Goal: Download file/media

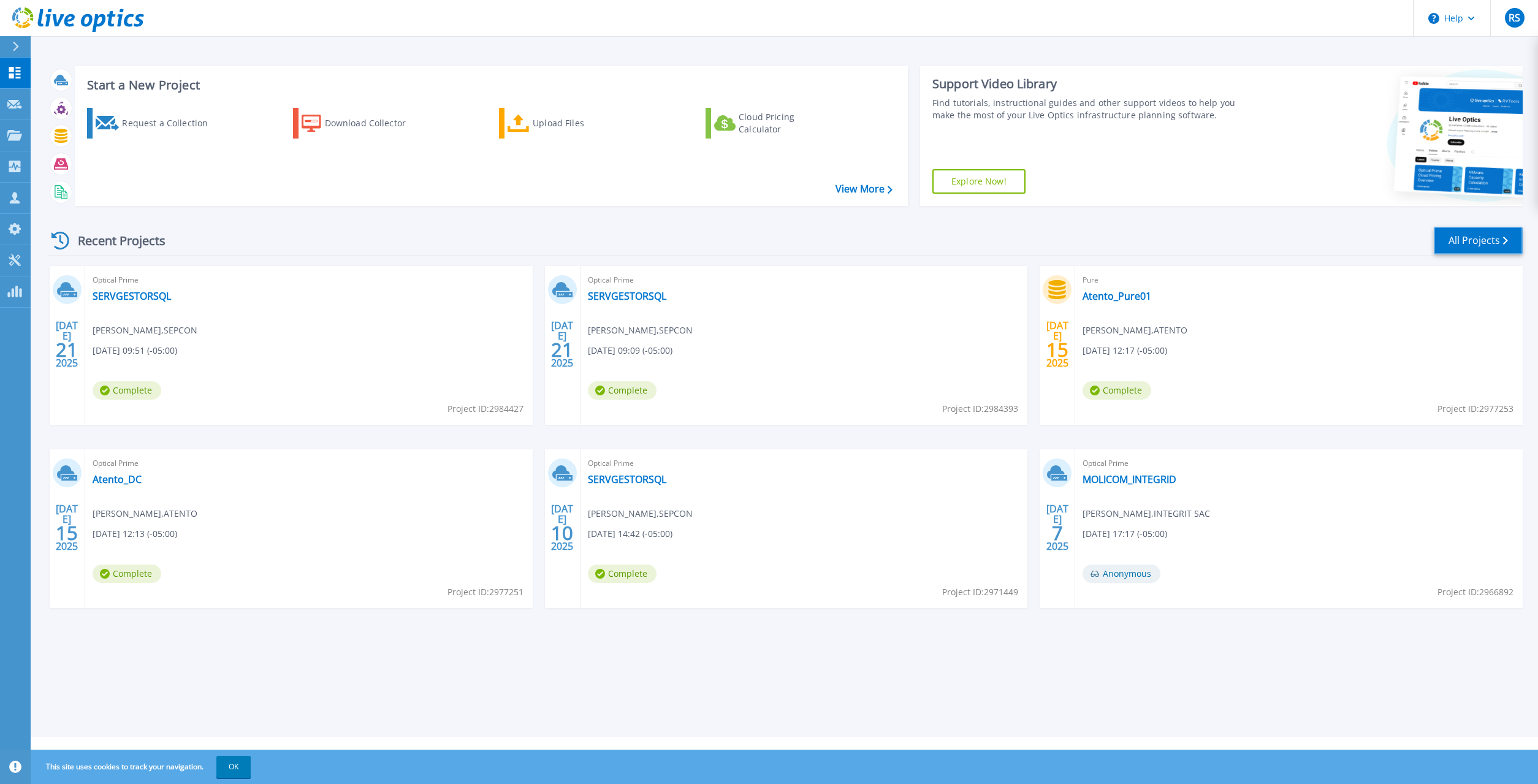
click at [753, 239] on link "All Projects" at bounding box center [1478, 241] width 89 height 28
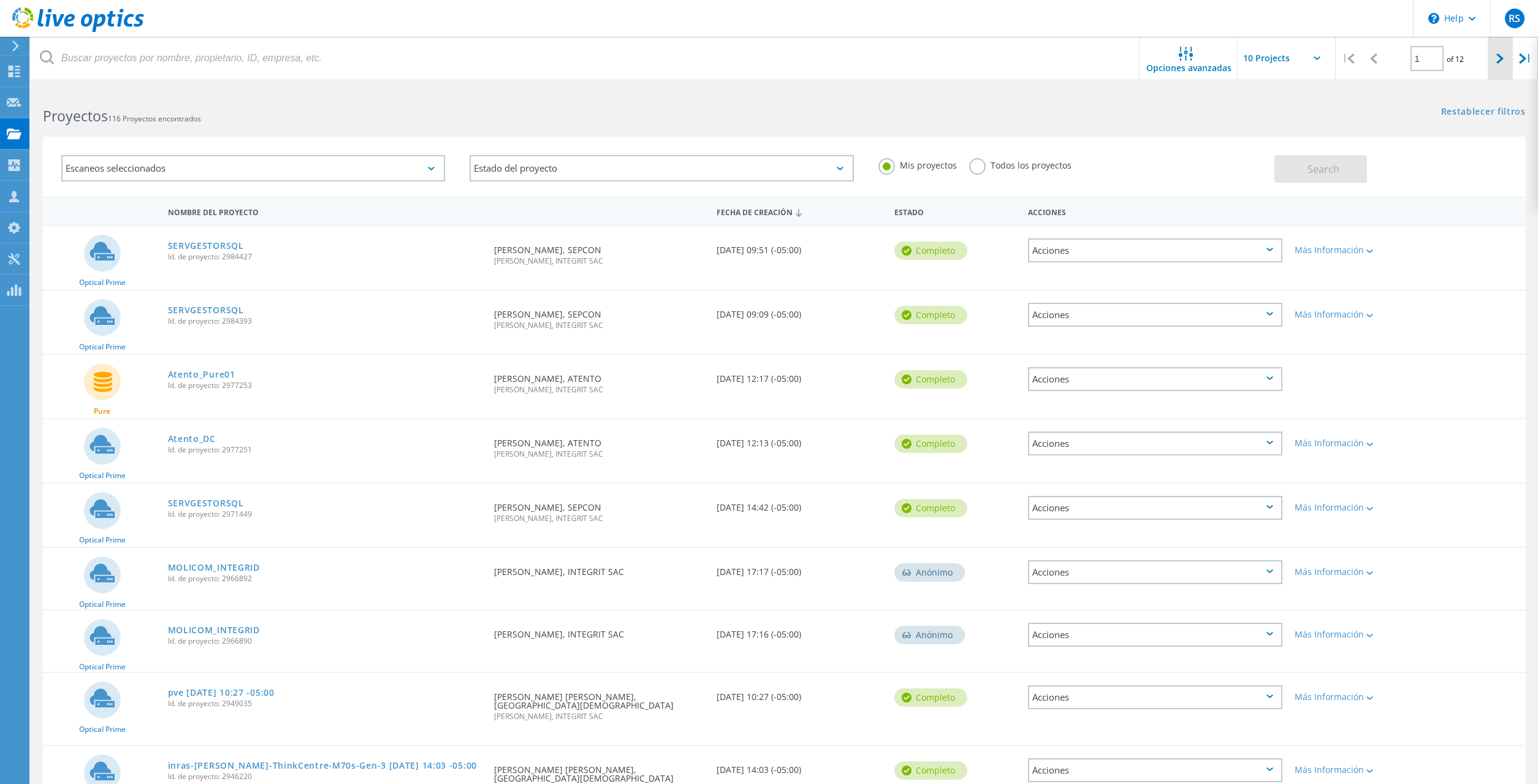
click at [1501, 64] on div at bounding box center [1500, 58] width 25 height 44
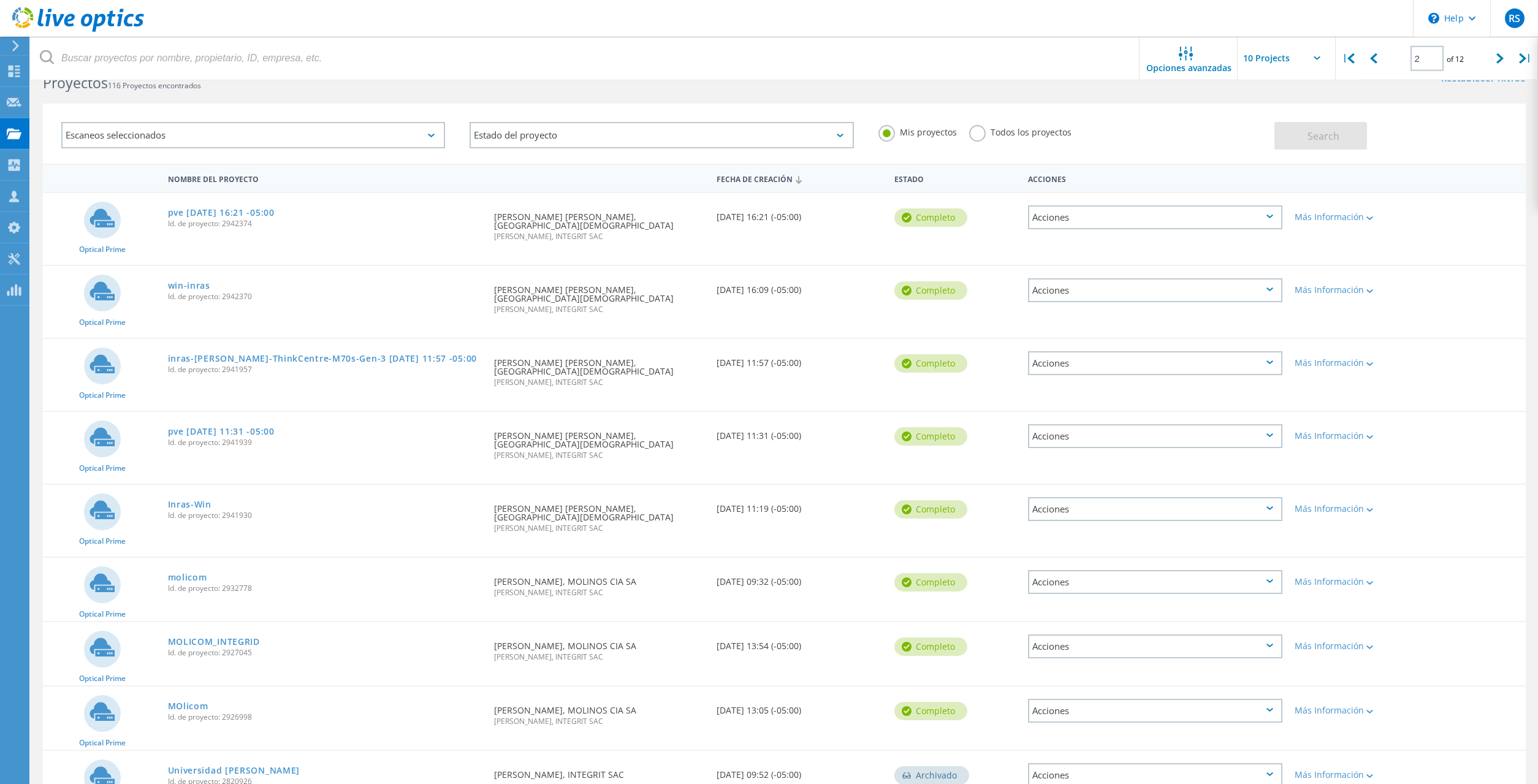
scroll to position [30, 0]
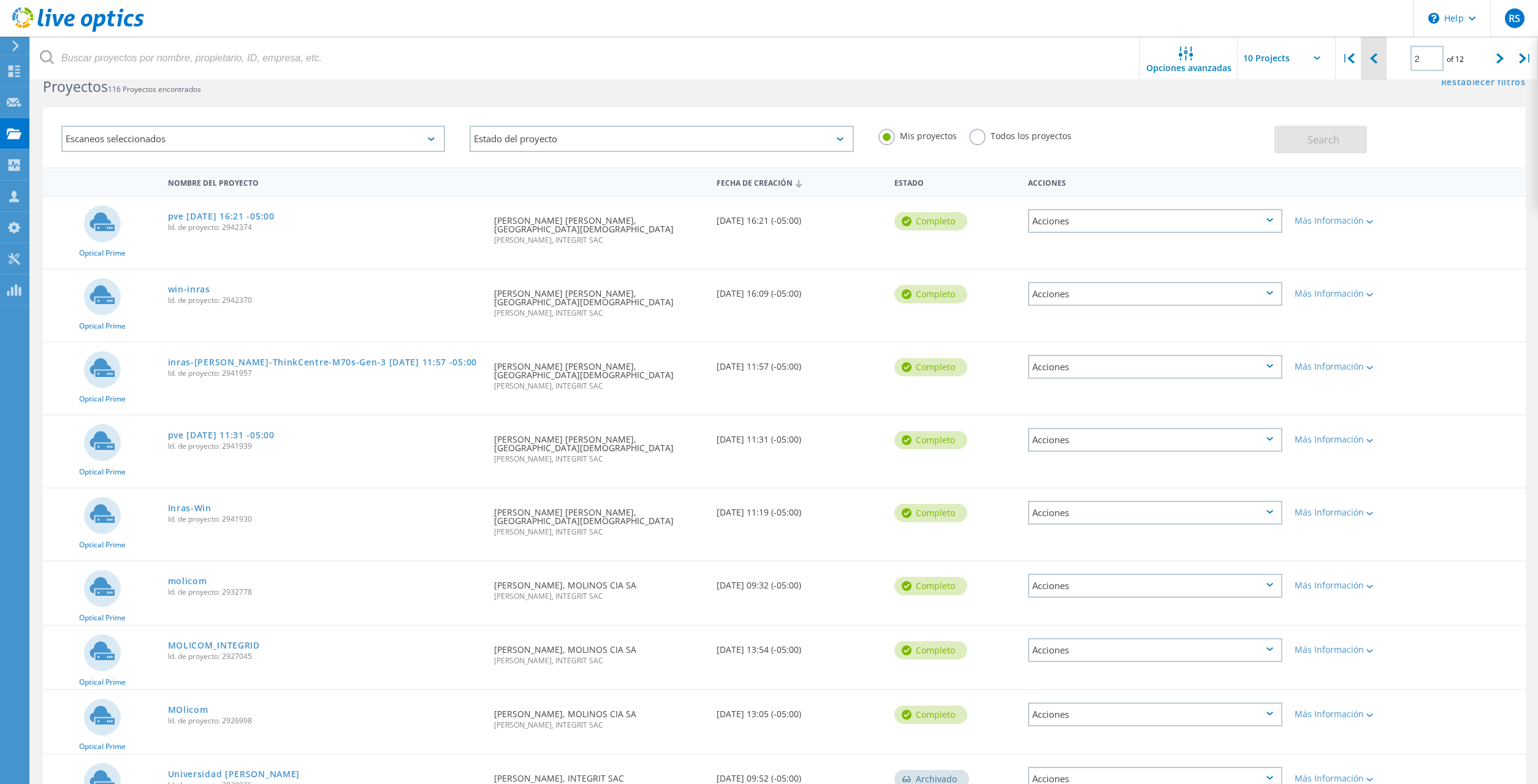
click at [1378, 67] on div at bounding box center [1373, 58] width 25 height 44
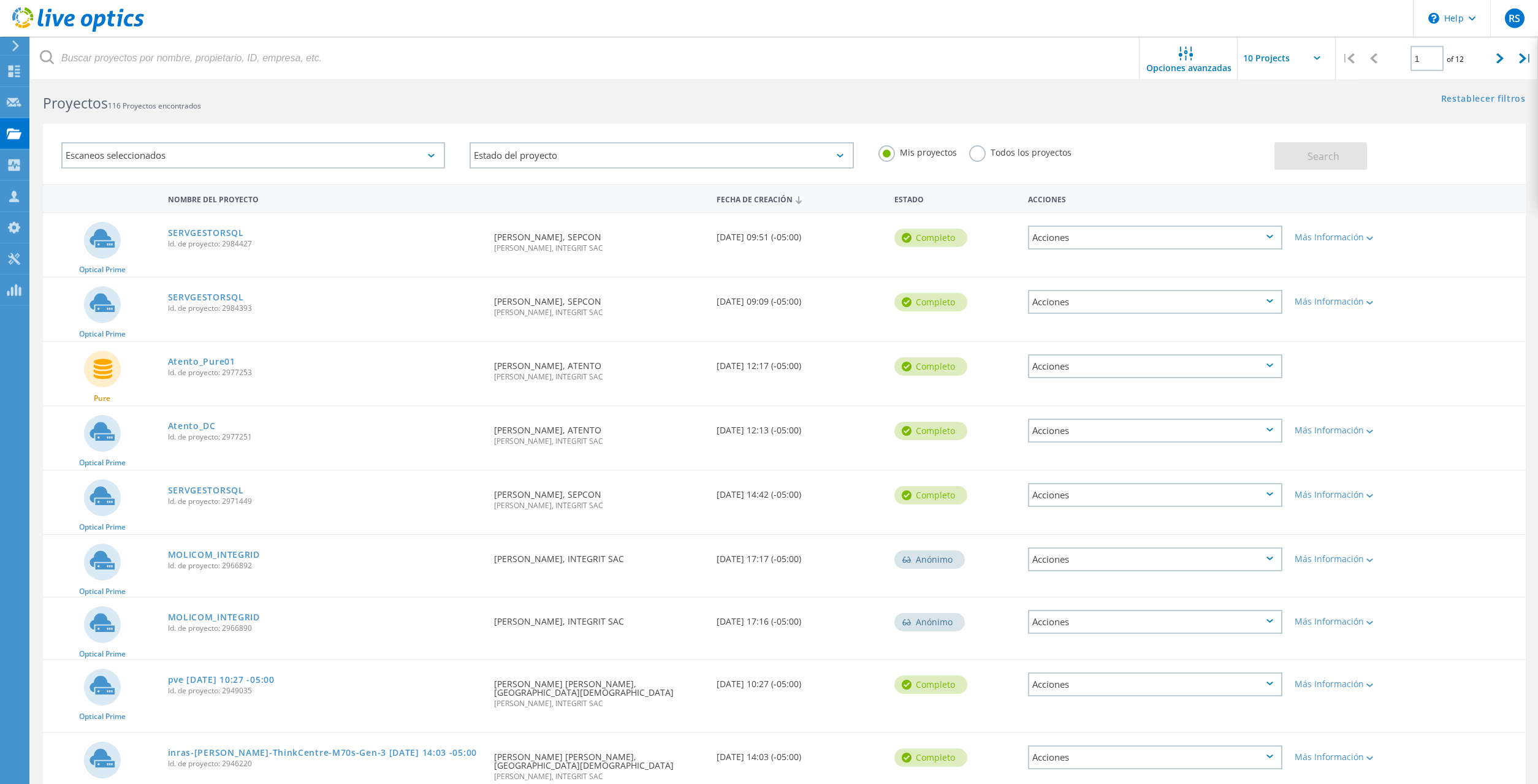
scroll to position [8, 0]
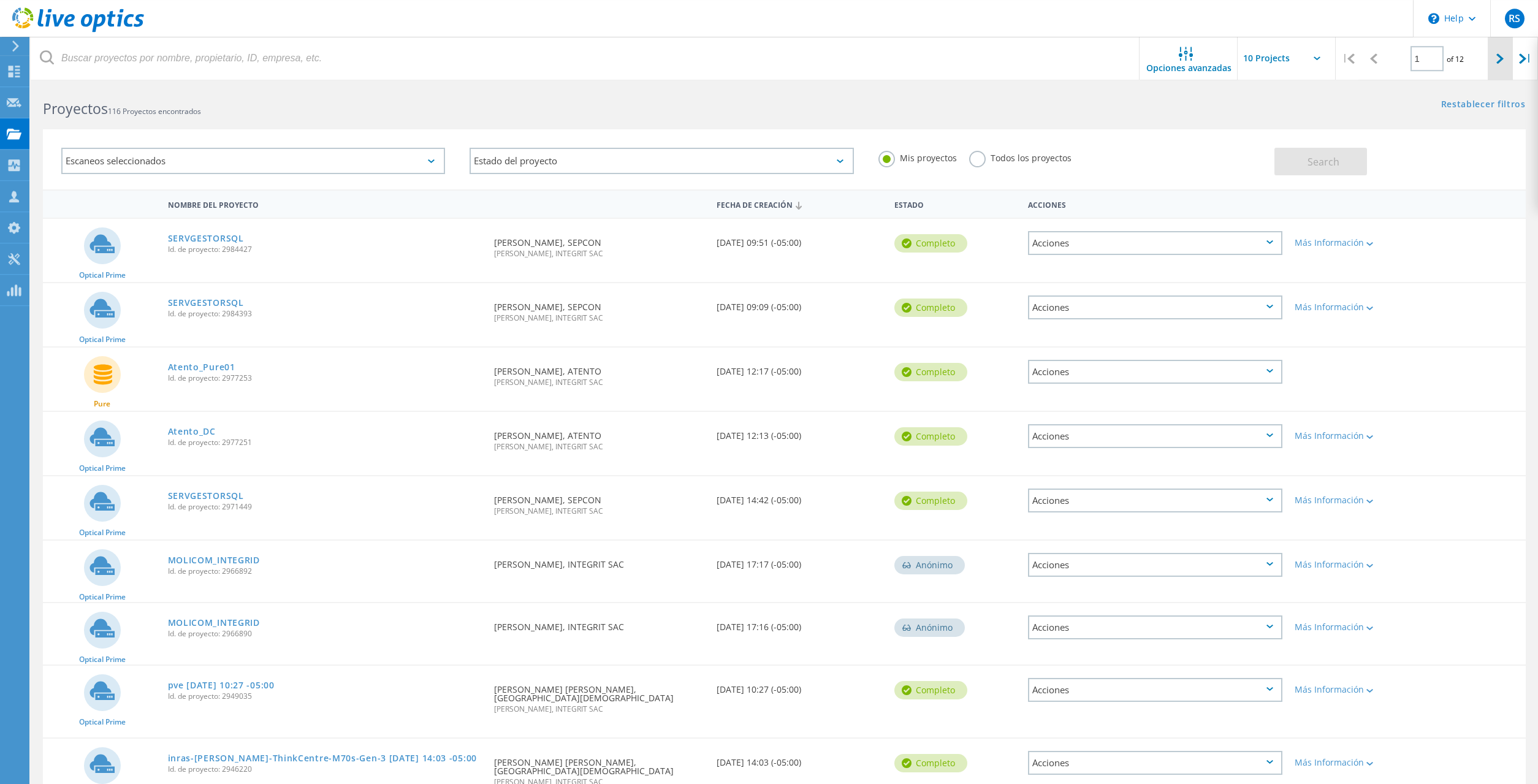
click at [1495, 59] on div at bounding box center [1500, 58] width 25 height 44
type input "2"
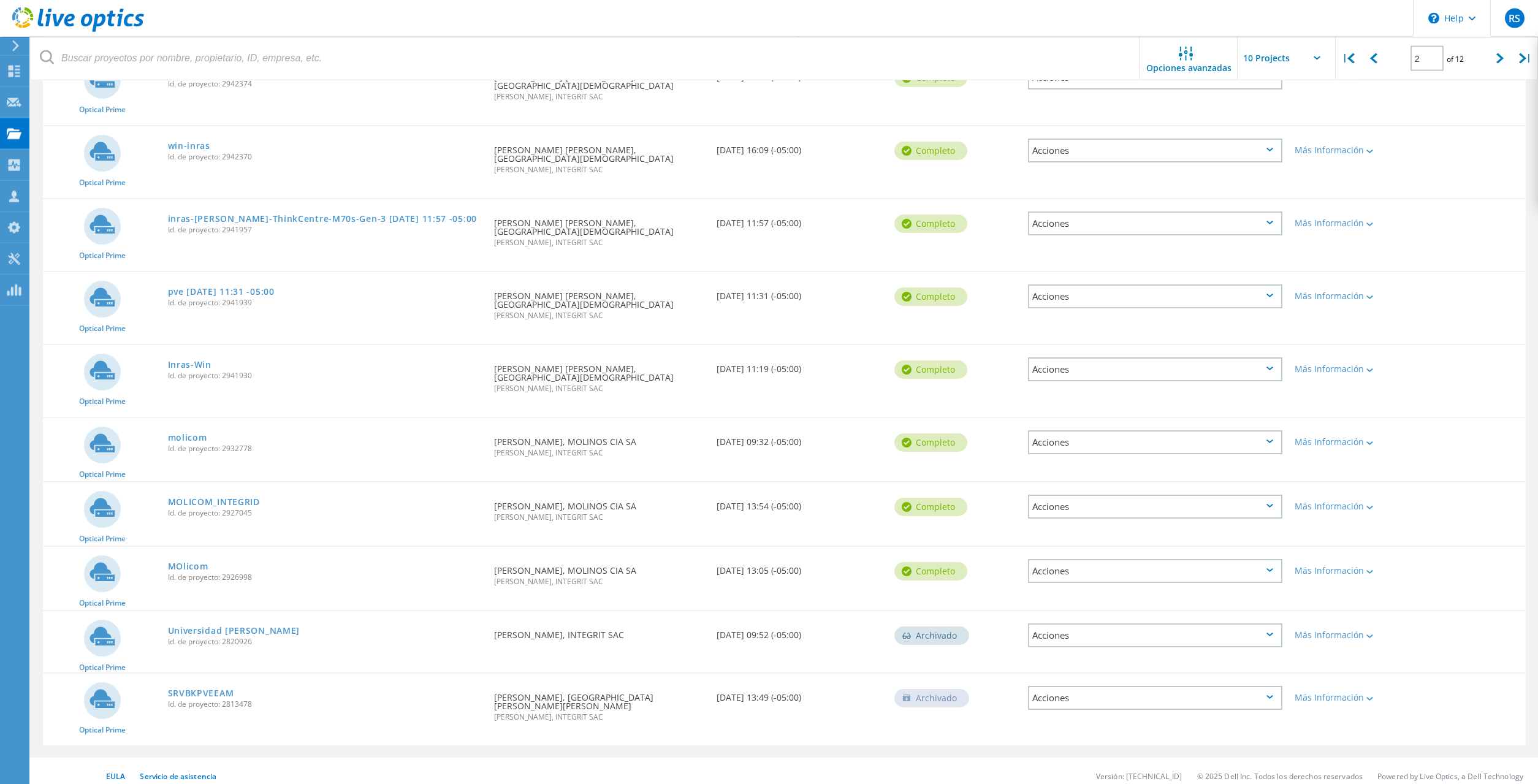
scroll to position [176, 0]
click at [295, 628] on link "Universidad [PERSON_NAME]" at bounding box center [234, 628] width 132 height 8
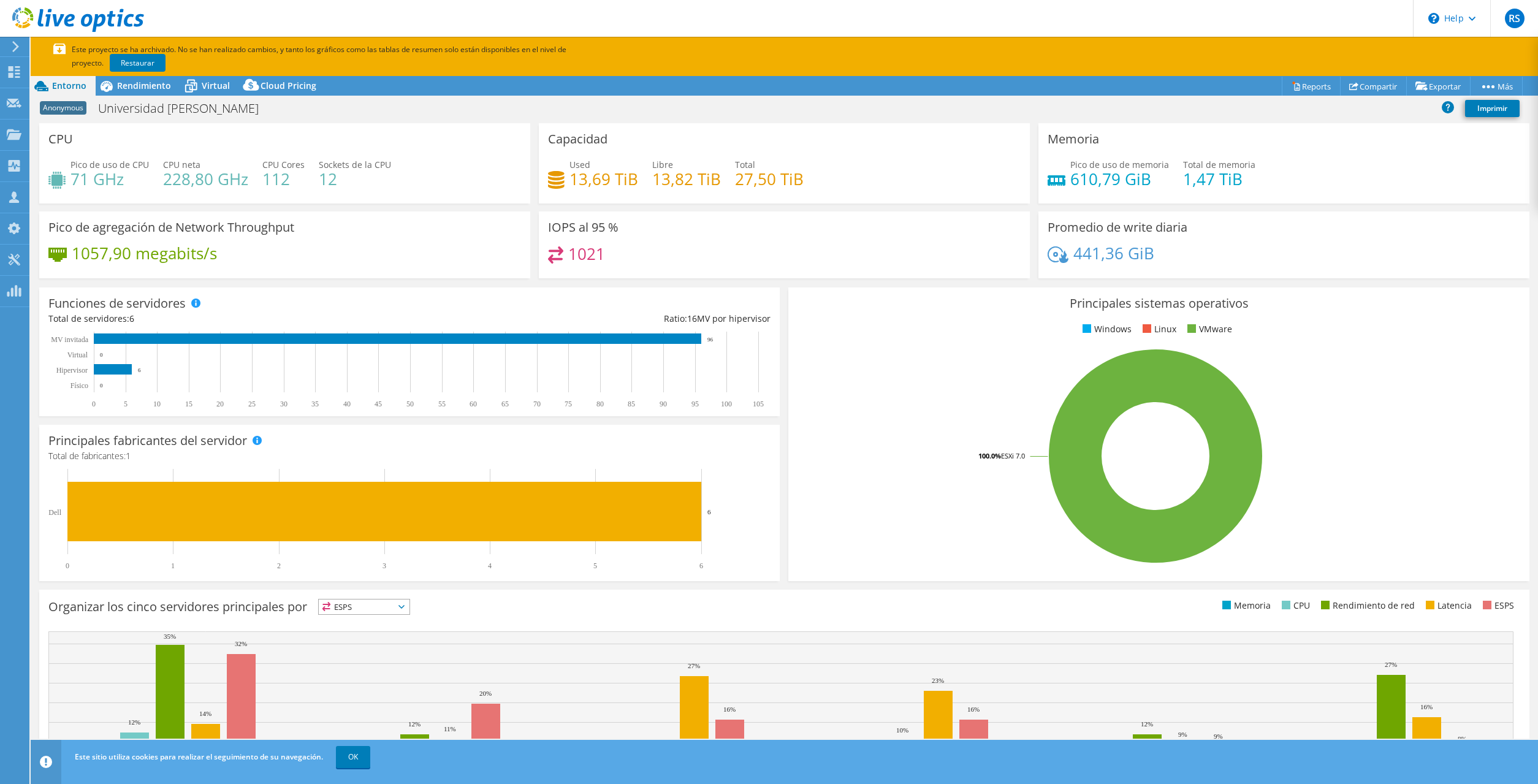
select select "USD"
click at [117, 63] on link "Restaurar" at bounding box center [138, 63] width 56 height 18
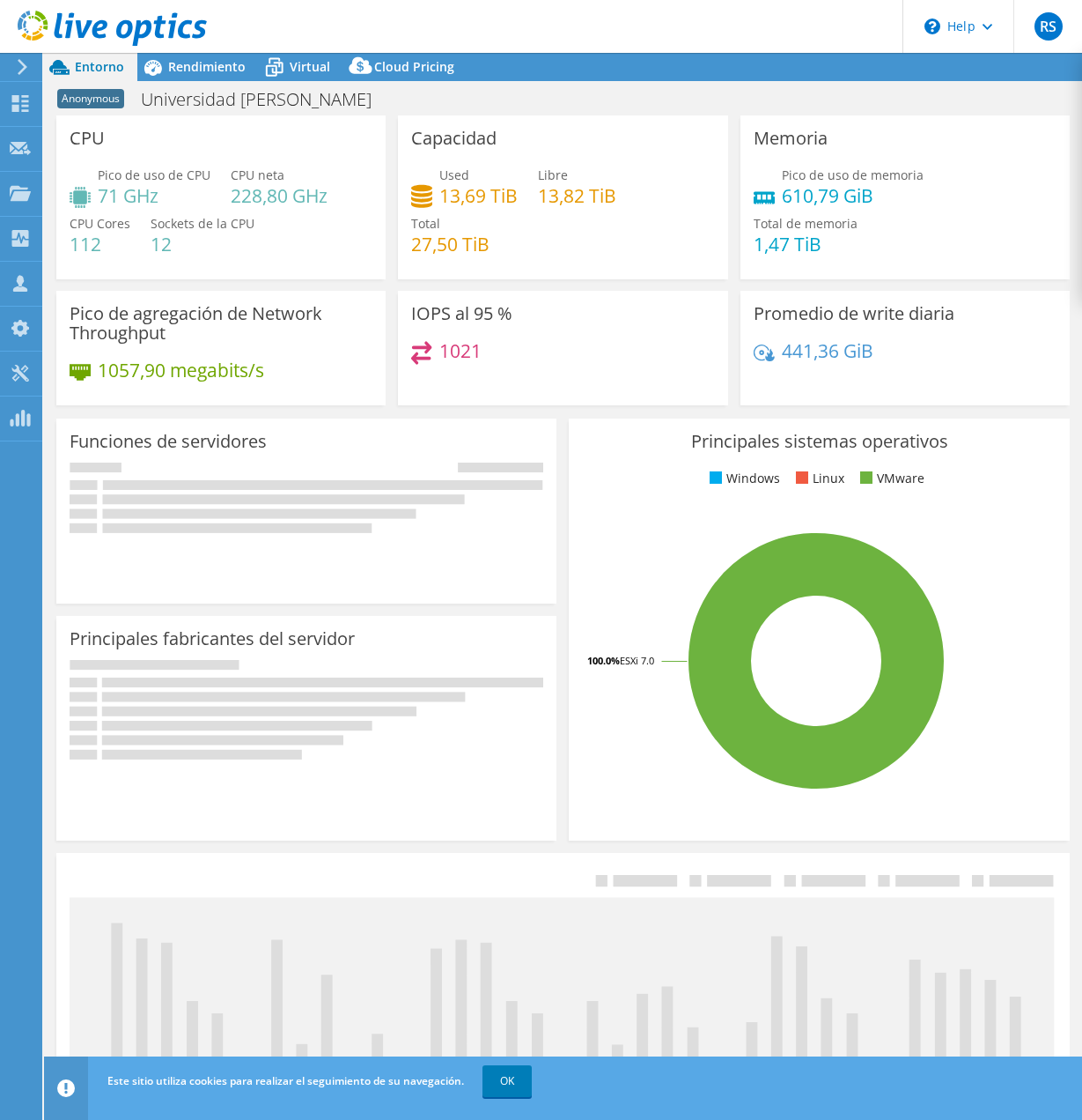
select select "USD"
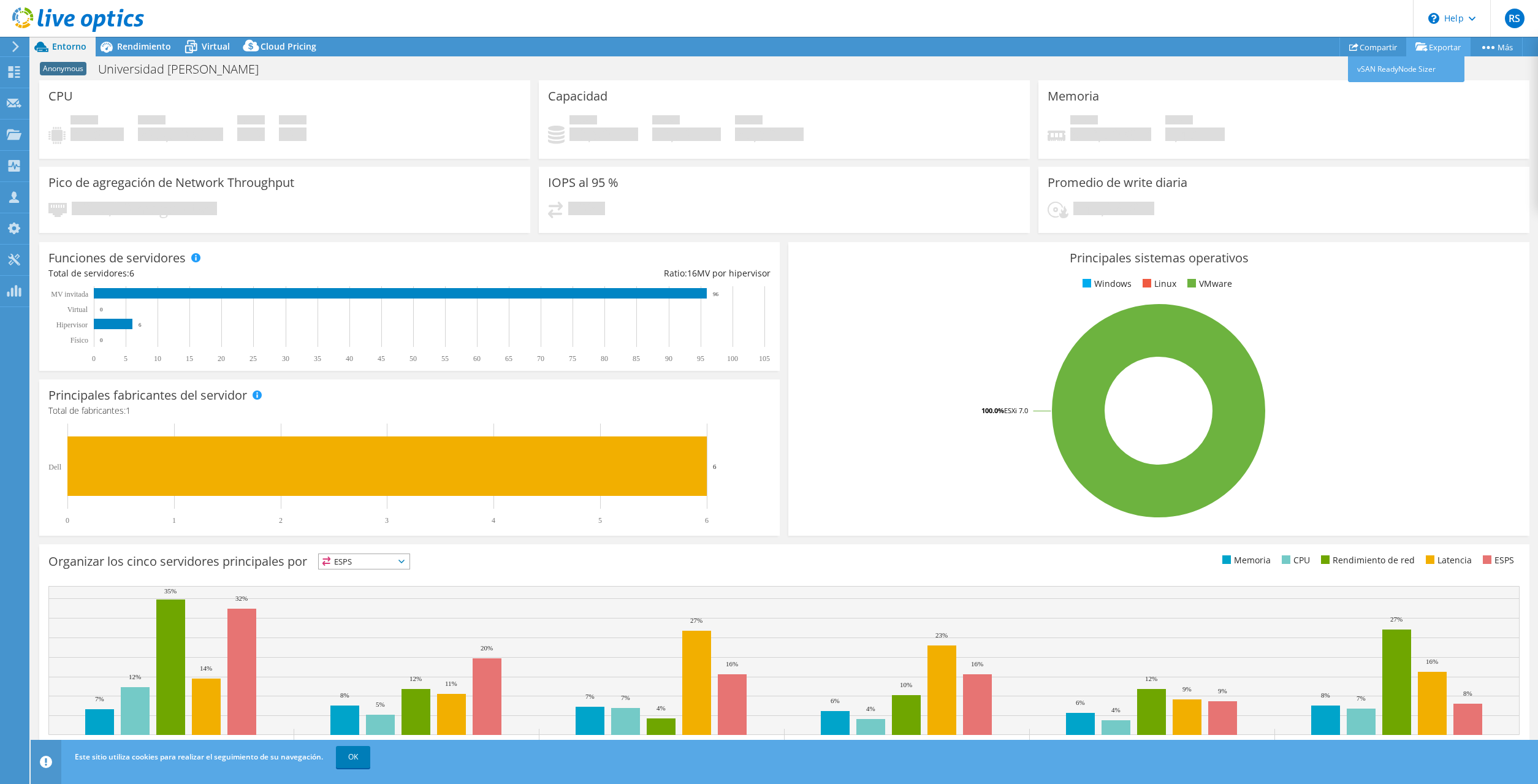
click at [753, 48] on icon at bounding box center [1422, 46] width 12 height 9
click at [753, 100] on div "Memoria Pico de uso de memoria 610,79 GiB Total de memoria 1,47 TiB" at bounding box center [1284, 119] width 491 height 78
click at [159, 45] on span "Rendimiento" at bounding box center [144, 46] width 54 height 12
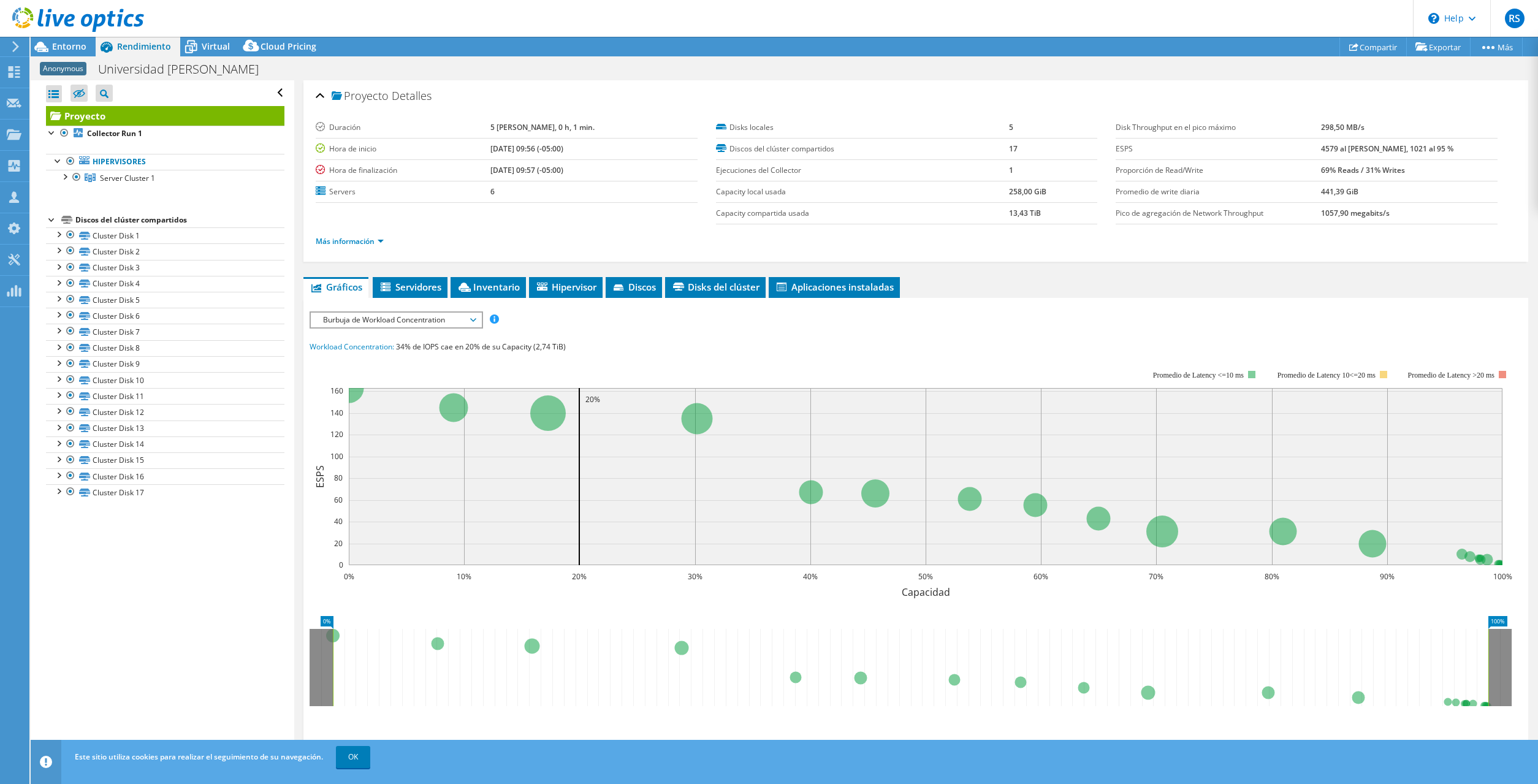
click at [57, 40] on div at bounding box center [72, 20] width 144 height 41
click at [59, 46] on span "Entorno" at bounding box center [69, 46] width 35 height 12
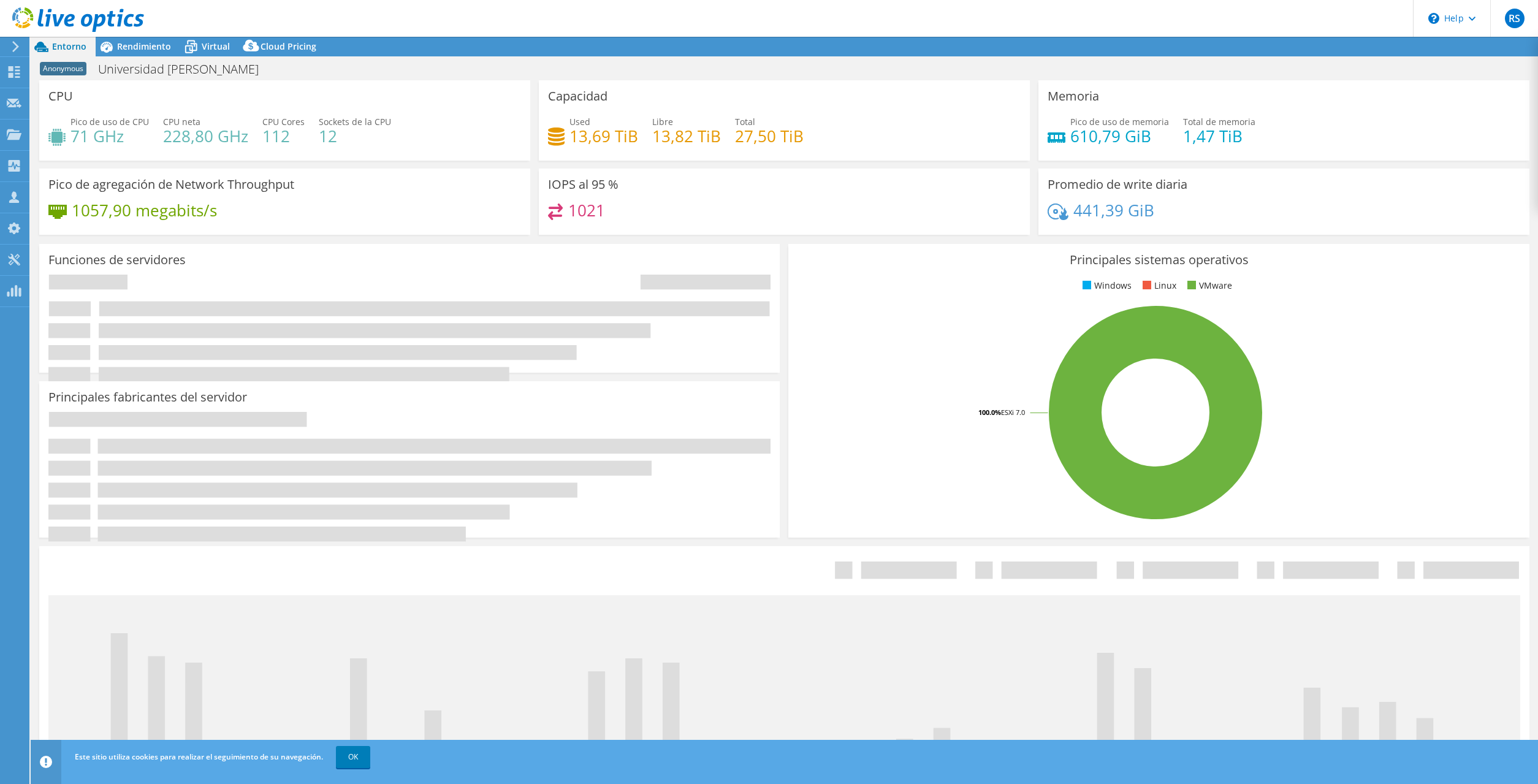
select select "USD"
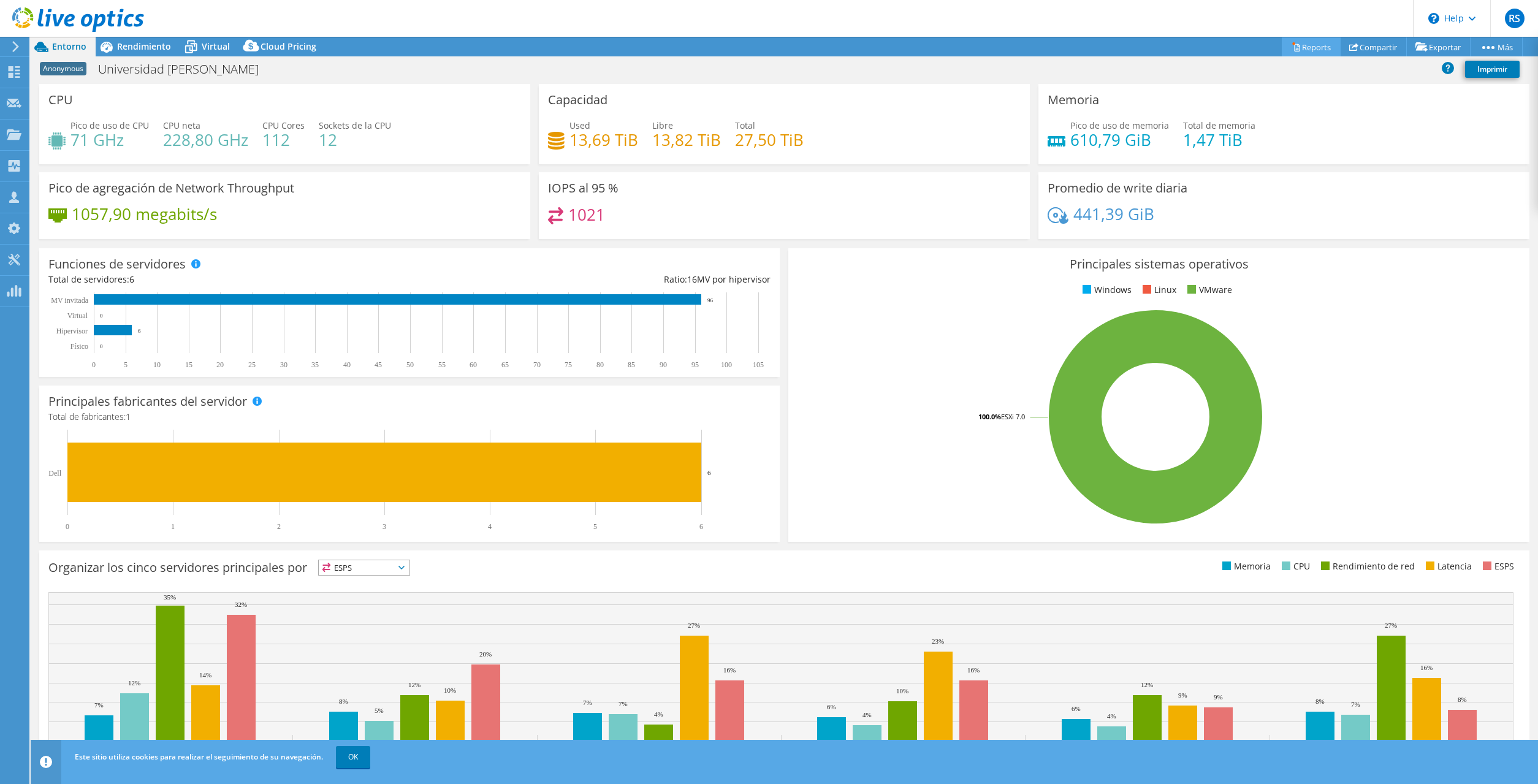
click at [1305, 44] on link "Reports" at bounding box center [1311, 46] width 59 height 19
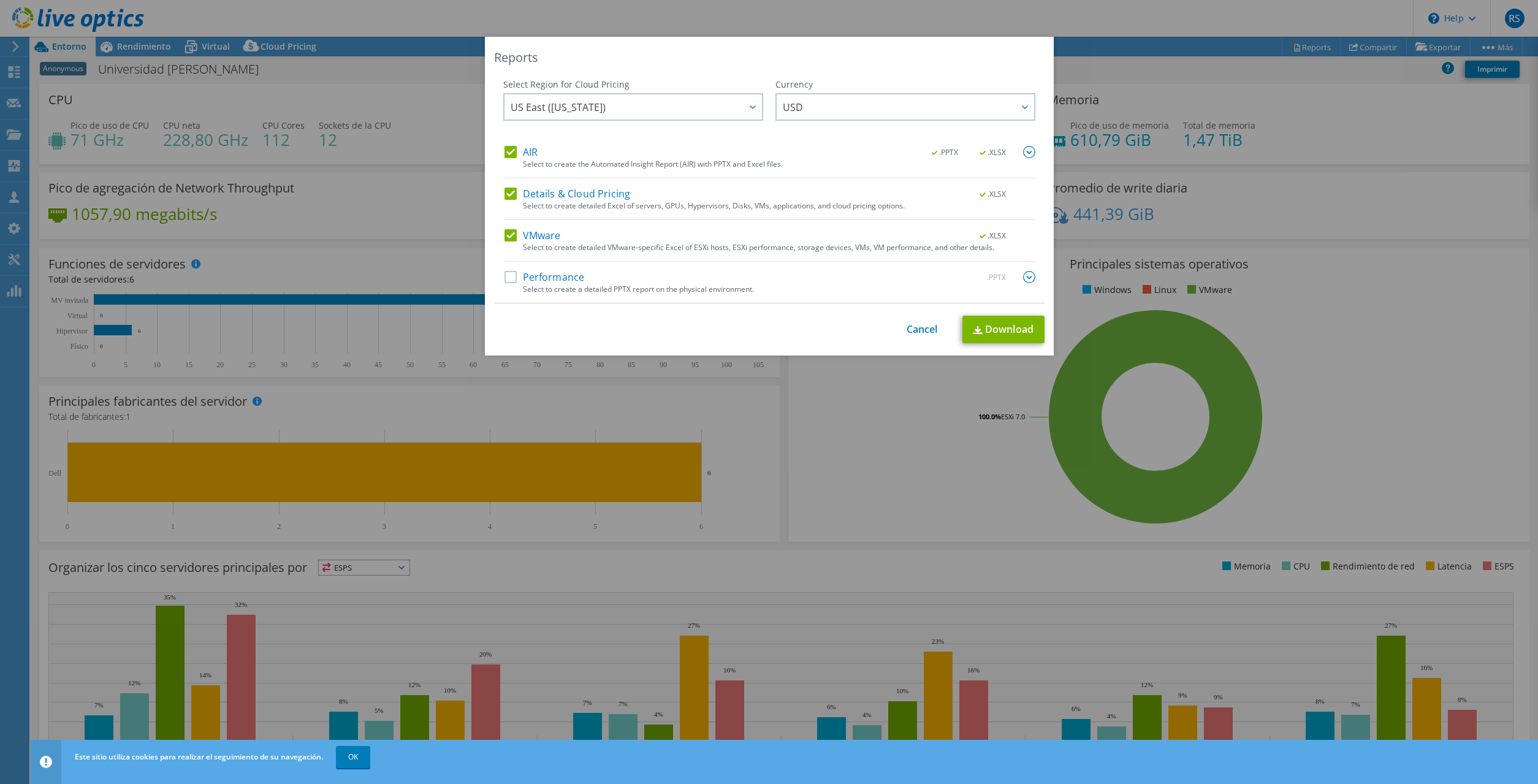
click at [512, 274] on label "Performance" at bounding box center [545, 277] width 80 height 12
click at [0, 0] on input "Performance" at bounding box center [0, 0] width 0 height 0
click at [517, 232] on label "VMware" at bounding box center [533, 236] width 57 height 12
click at [0, 0] on input "VMware" at bounding box center [0, 0] width 0 height 0
click at [512, 193] on label "Details & Cloud Pricing" at bounding box center [568, 194] width 127 height 12
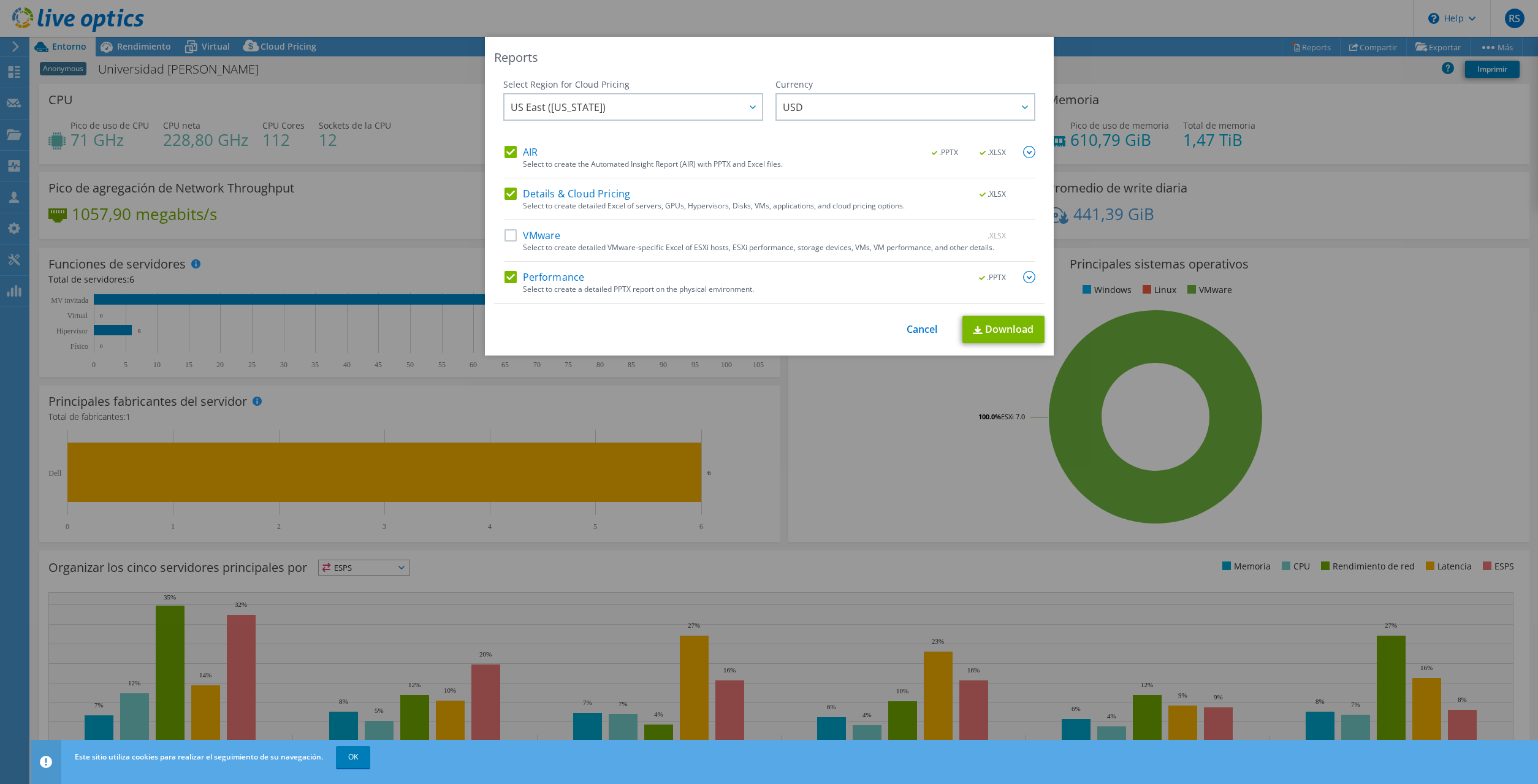
click at [0, 0] on input "Details & Cloud Pricing" at bounding box center [0, 0] width 0 height 0
click at [512, 147] on label "AIR" at bounding box center [521, 152] width 33 height 12
click at [0, 0] on input "AIR" at bounding box center [0, 0] width 0 height 0
click at [991, 336] on link "Download" at bounding box center [1003, 330] width 82 height 28
click at [996, 335] on link "Download" at bounding box center [1003, 330] width 82 height 28
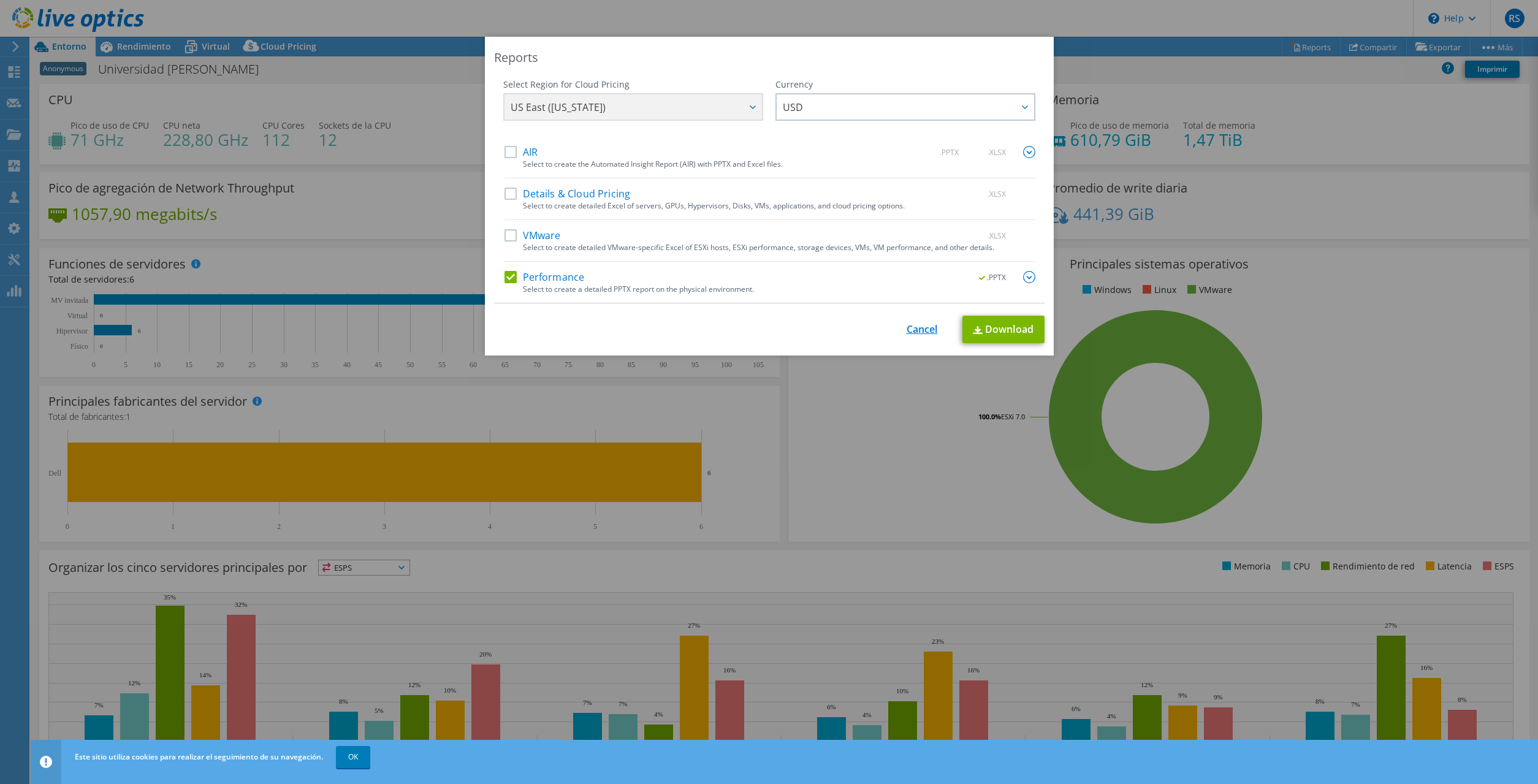
click at [916, 330] on link "Cancel" at bounding box center [922, 329] width 31 height 12
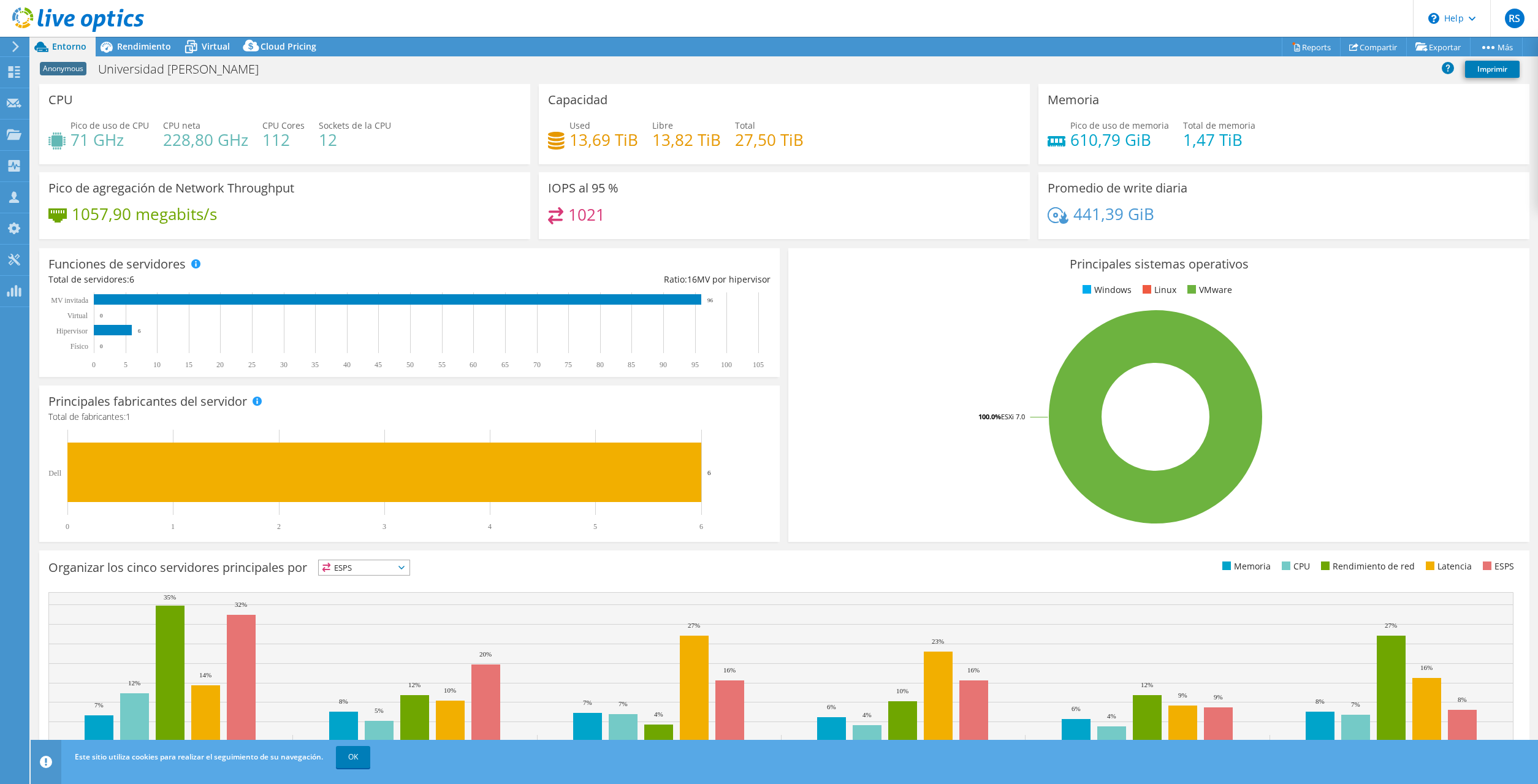
click at [71, 47] on span "Entorno" at bounding box center [69, 46] width 35 height 12
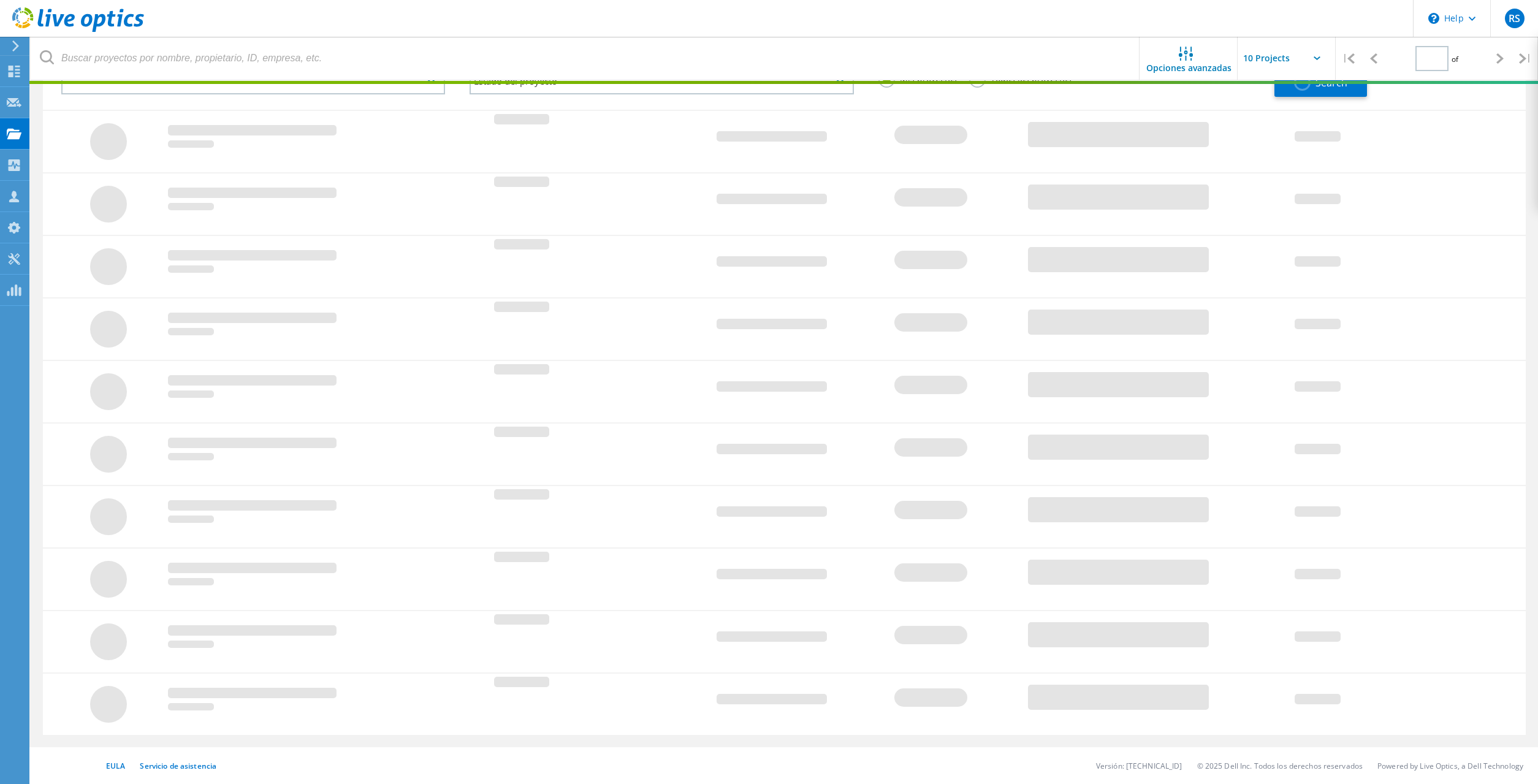
type input "2"
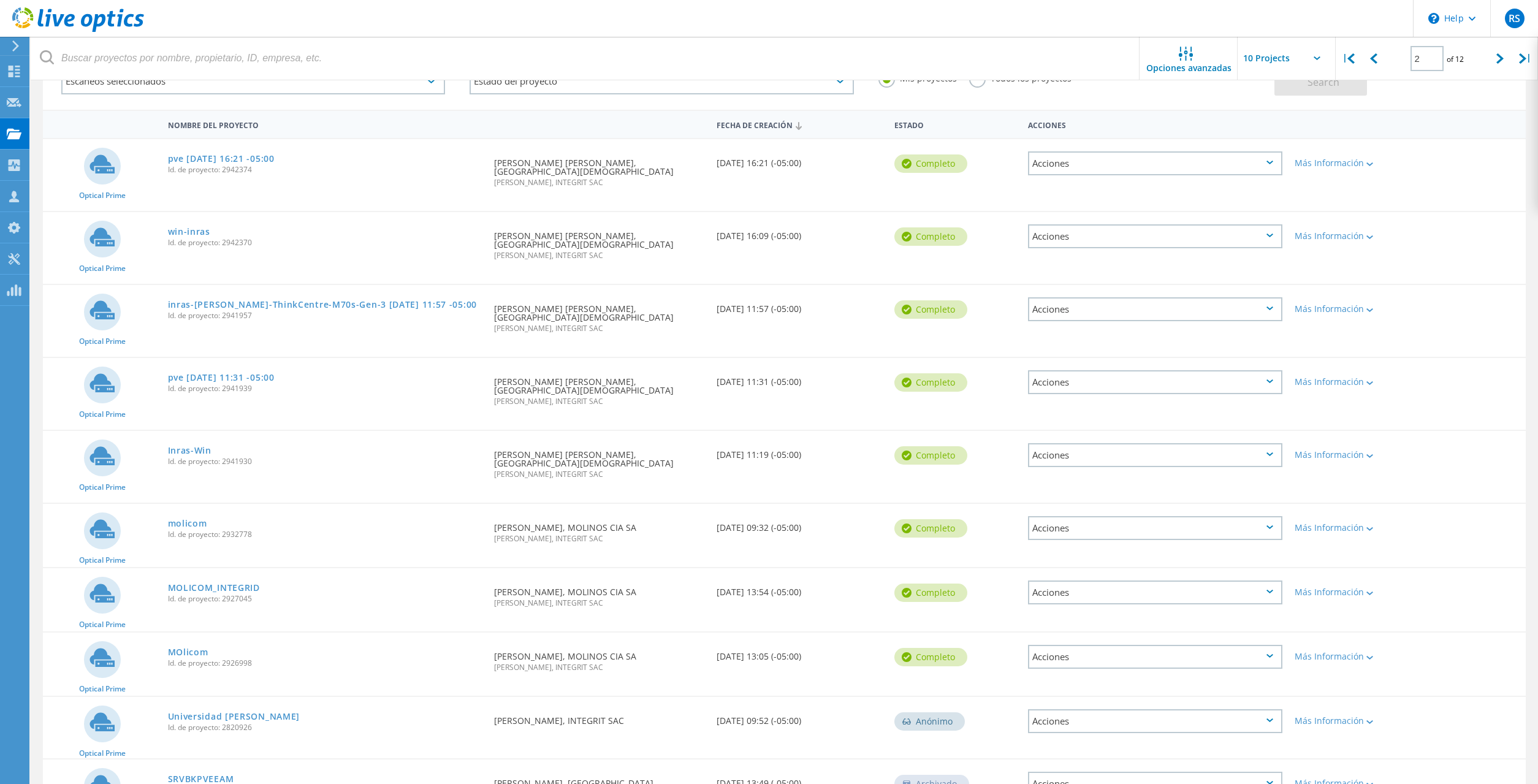
scroll to position [176, 0]
